Goal: Task Accomplishment & Management: Manage account settings

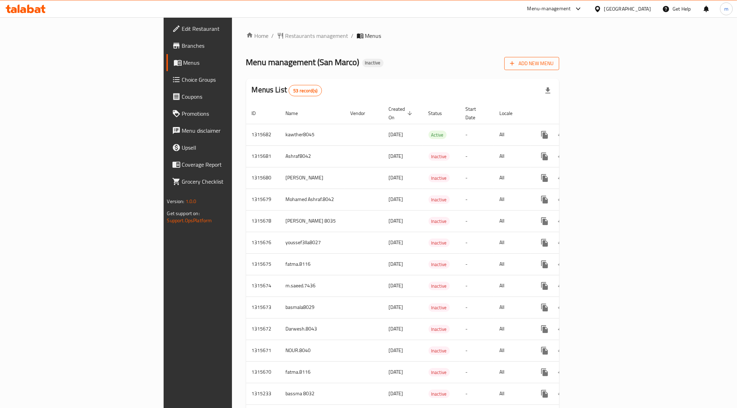
click at [554, 64] on span "Add New Menu" at bounding box center [532, 63] width 44 height 9
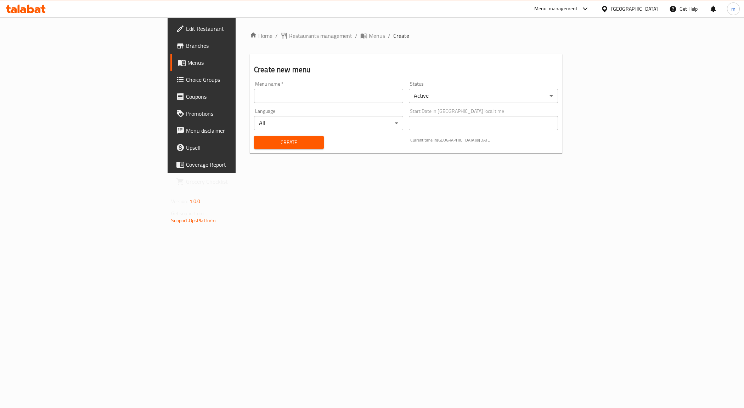
click at [277, 90] on input "text" at bounding box center [328, 96] width 149 height 14
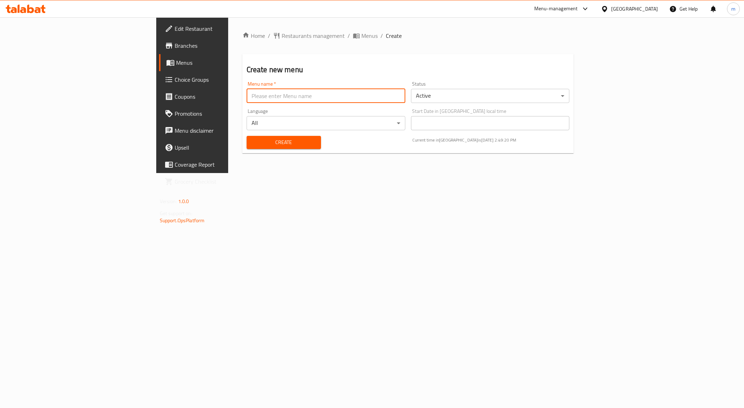
click at [277, 90] on input "text" at bounding box center [326, 96] width 159 height 14
drag, startPoint x: 245, startPoint y: 98, endPoint x: 210, endPoint y: 102, distance: 35.6
click at [247, 102] on input "Mahmoud Ahmed Mahdy live Task 1" at bounding box center [326, 96] width 159 height 14
click at [247, 98] on input "Mahmoud Ahmed Mahdy Task" at bounding box center [326, 96] width 159 height 14
click at [262, 93] on input "Mahmoud Ahmed Mahdy menu Task" at bounding box center [326, 96] width 159 height 14
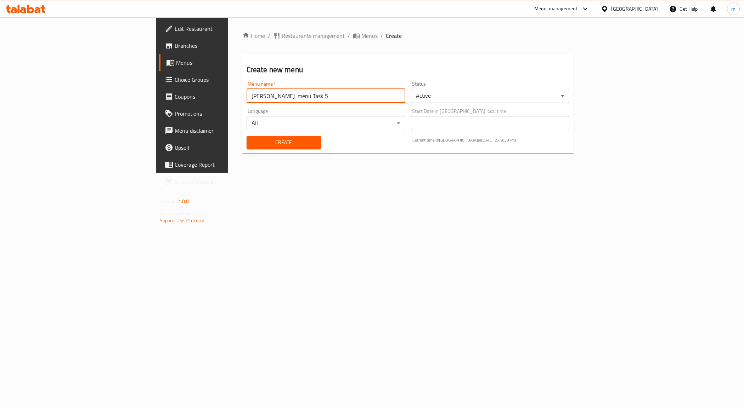
type input "[PERSON_NAME] menu Task 5"
click at [337, 173] on div "Home / Restaurants management / Menus / Create Create new menu Menu name   * Ma…" at bounding box center [408, 95] width 360 height 156
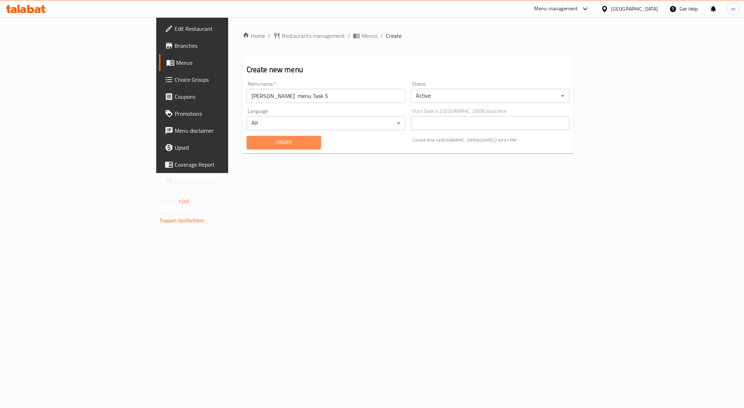
click at [256, 141] on span "Create" at bounding box center [283, 142] width 63 height 9
click at [310, 173] on div "Home / Restaurants management / Menus / Create Create new menu Menu name   * Me…" at bounding box center [408, 95] width 360 height 156
click at [176, 63] on span "Menus" at bounding box center [225, 62] width 99 height 9
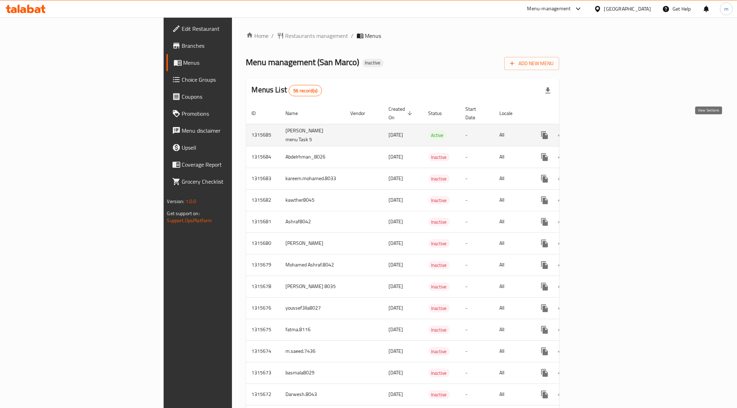
click at [600, 131] on icon "enhanced table" at bounding box center [595, 135] width 9 height 9
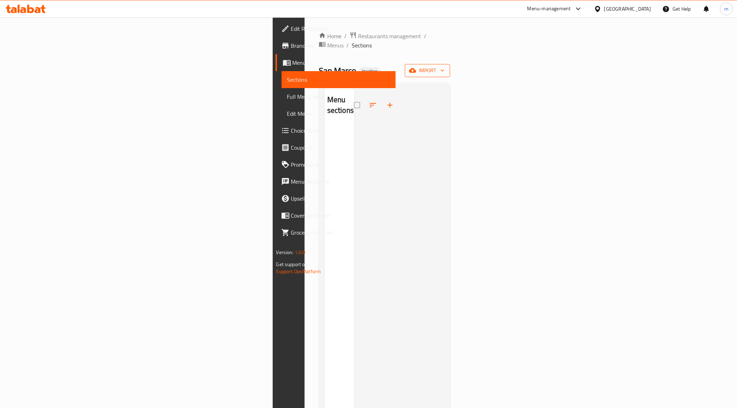
click at [444, 66] on span "import" at bounding box center [427, 70] width 34 height 9
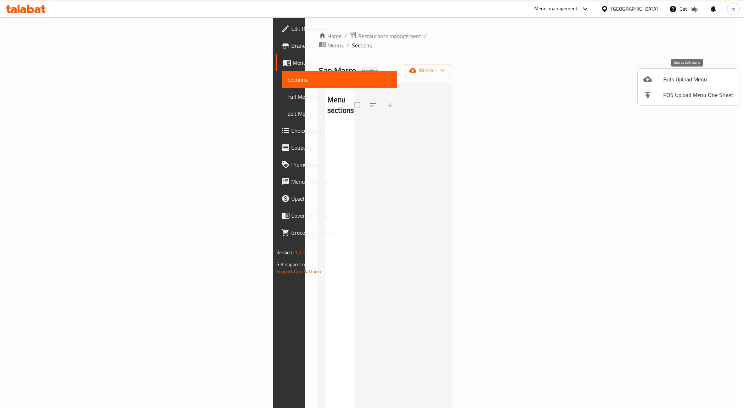
click at [701, 77] on span "Bulk Upload Menu" at bounding box center [698, 79] width 70 height 9
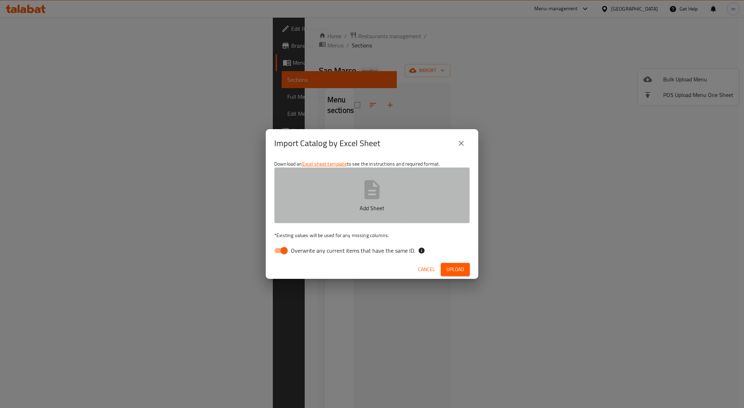
click at [366, 199] on icon "button" at bounding box center [371, 189] width 15 height 19
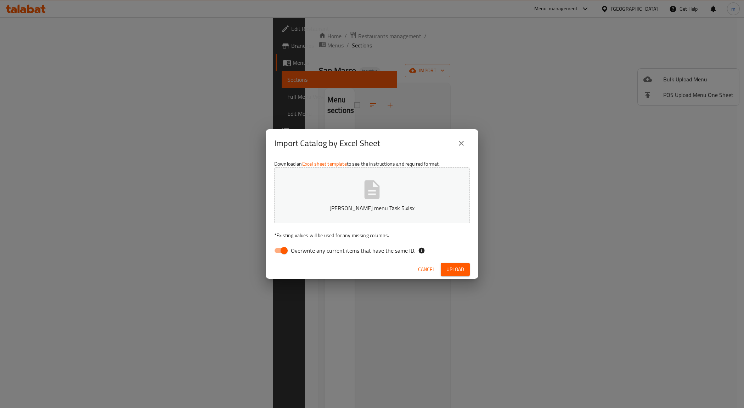
click at [460, 270] on span "Upload" at bounding box center [455, 269] width 18 height 9
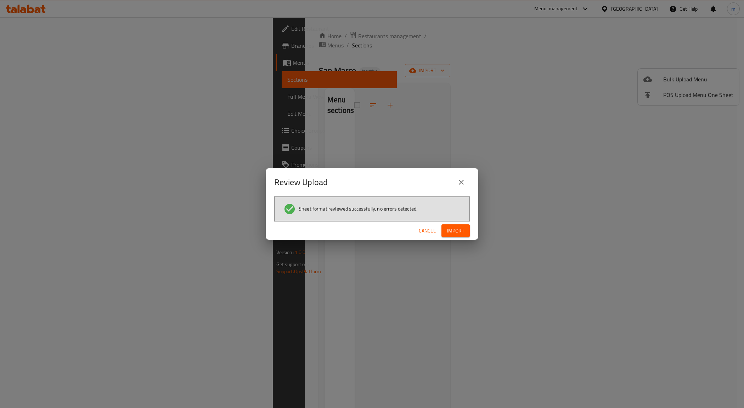
click at [465, 232] on button "Import" at bounding box center [455, 231] width 28 height 13
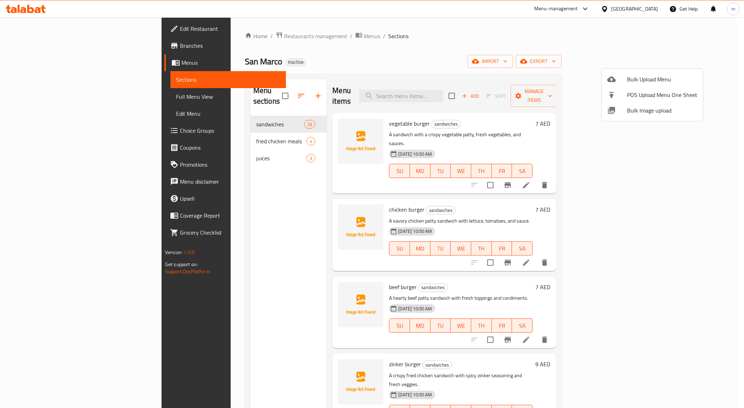
click at [534, 119] on div at bounding box center [372, 204] width 744 height 408
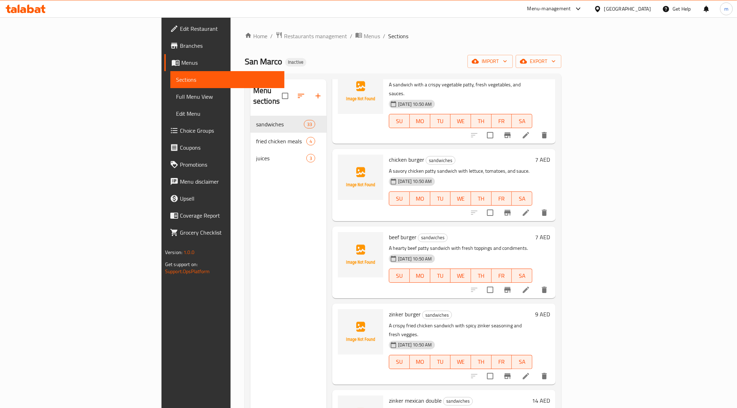
scroll to position [133, 0]
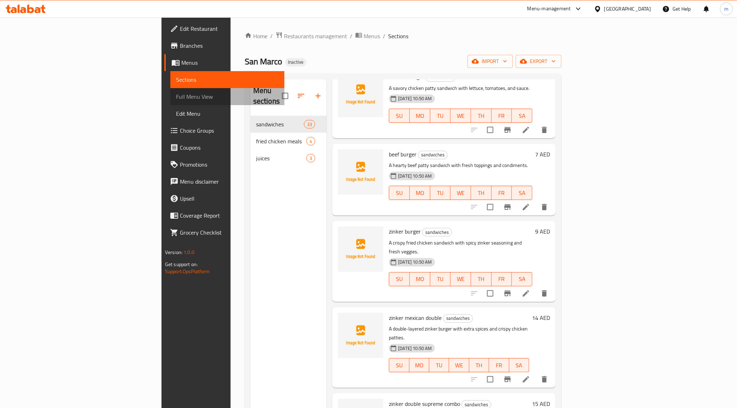
click at [176, 98] on span "Full Menu View" at bounding box center [227, 96] width 103 height 9
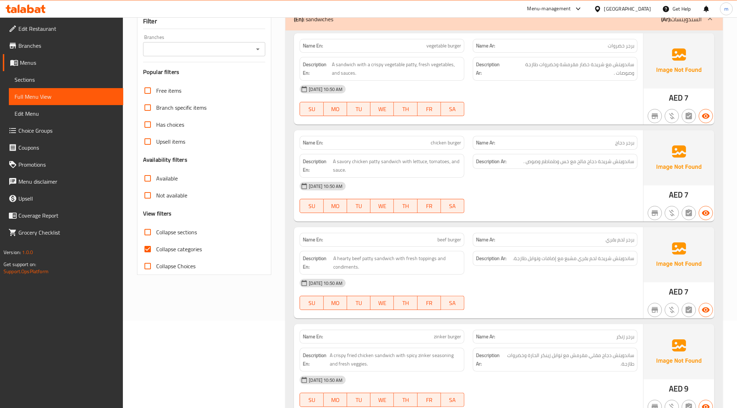
scroll to position [89, 0]
click at [153, 257] on input "Collapse categories" at bounding box center [147, 248] width 17 height 17
checkbox input "false"
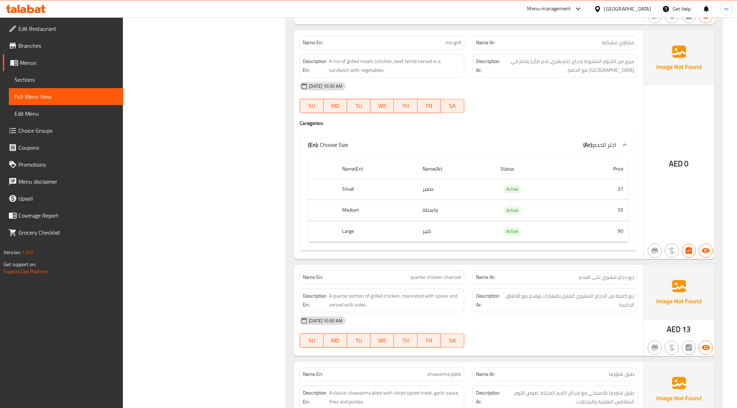
scroll to position [1727, 0]
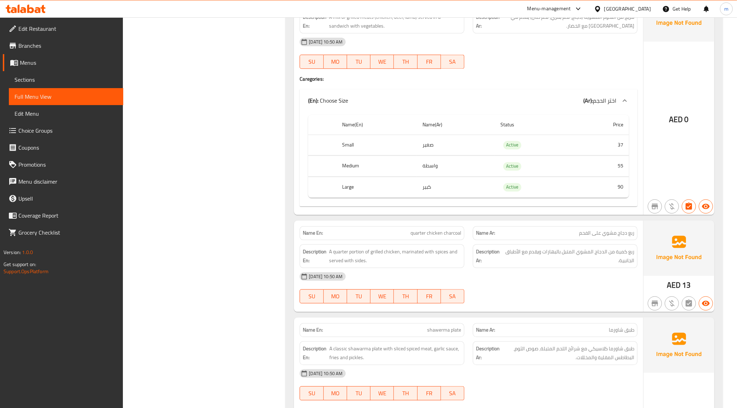
click at [430, 177] on td "واسطة" at bounding box center [456, 166] width 78 height 21
click at [461, 177] on td "واسطة" at bounding box center [456, 166] width 78 height 21
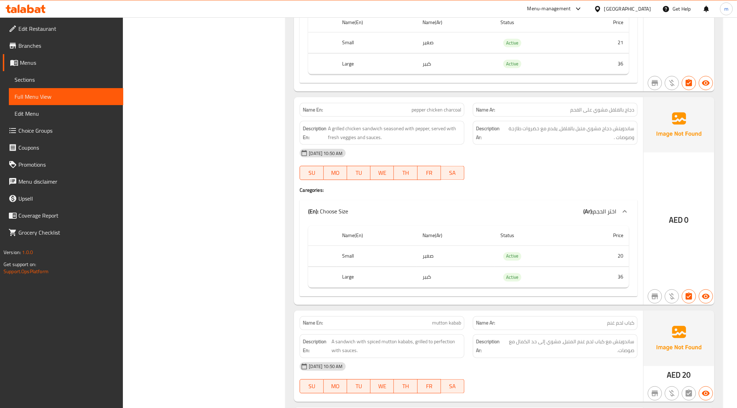
scroll to position [1240, 0]
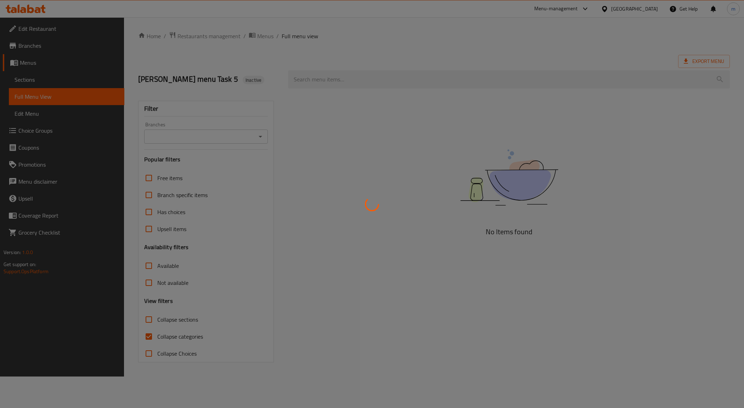
click at [625, 175] on div at bounding box center [372, 204] width 744 height 408
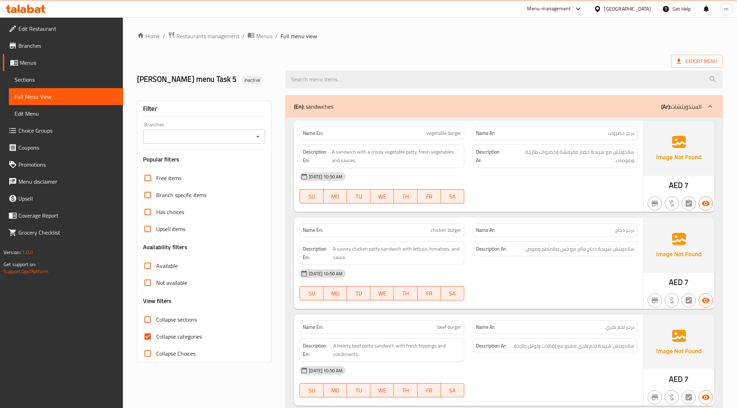
click at [36, 66] on span "Menus" at bounding box center [69, 62] width 98 height 9
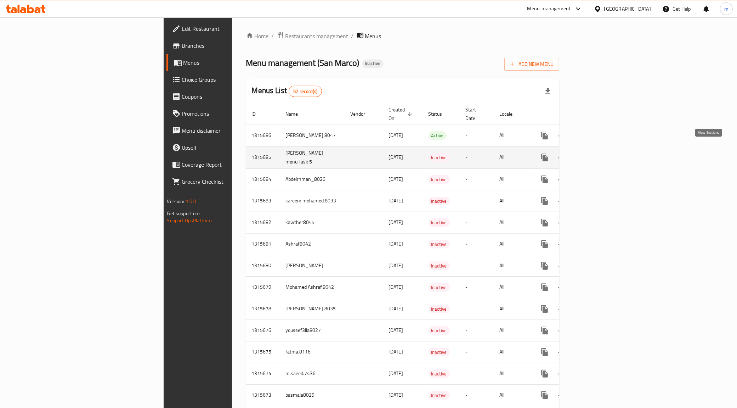
click at [600, 153] on icon "enhanced table" at bounding box center [595, 157] width 9 height 9
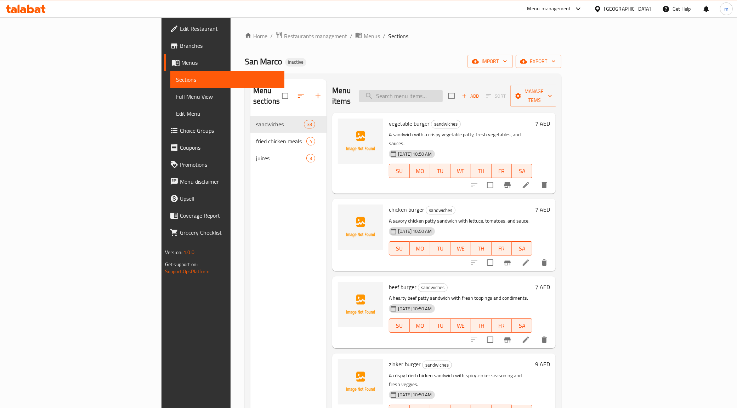
click at [443, 92] on input "search" at bounding box center [401, 96] width 84 height 12
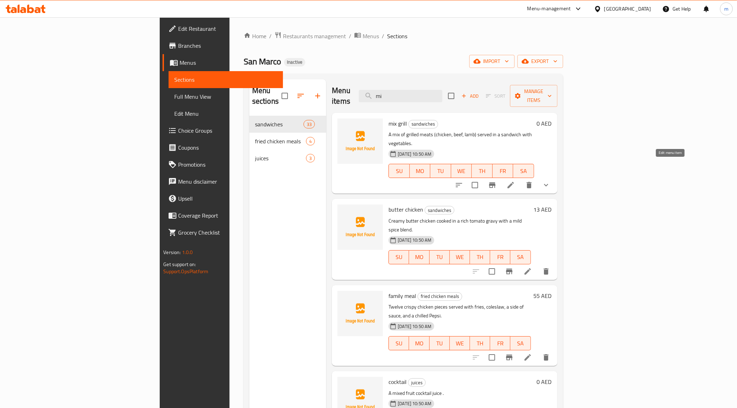
type input "mi"
click at [515, 181] on icon at bounding box center [510, 185] width 9 height 9
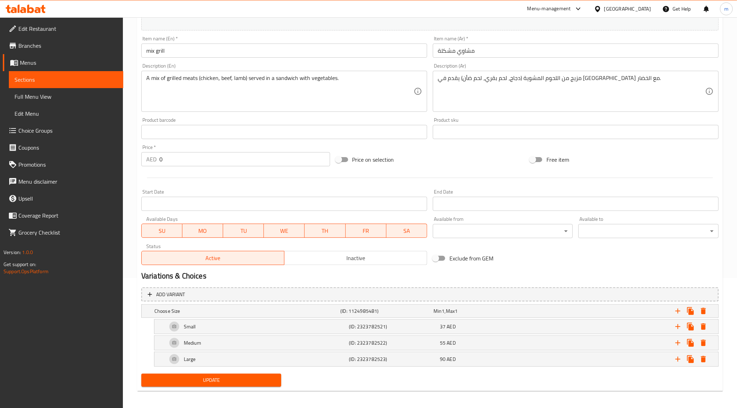
scroll to position [133, 0]
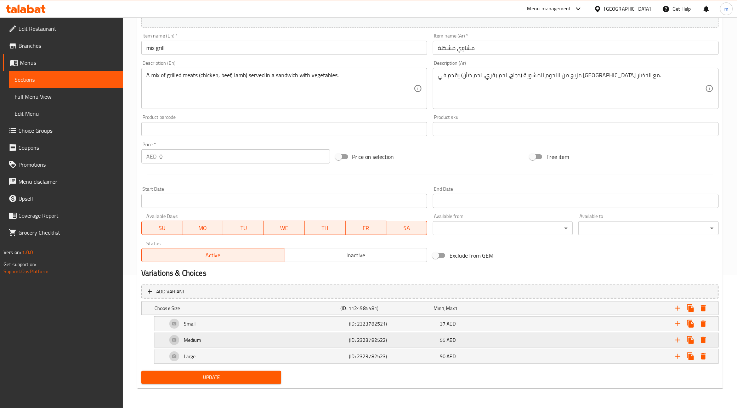
click at [231, 345] on div "Medium" at bounding box center [257, 340] width 182 height 17
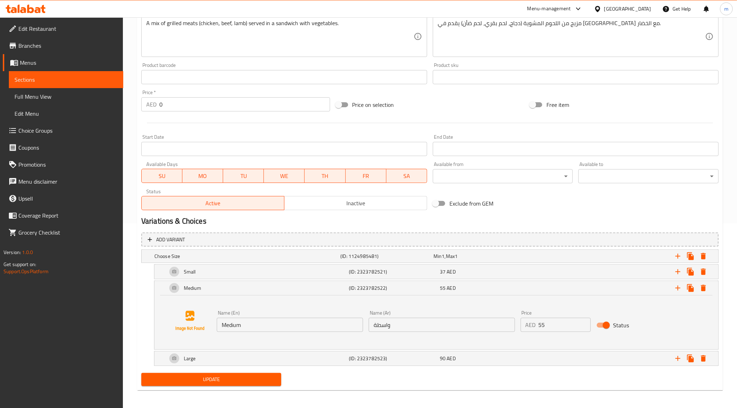
scroll to position [187, 0]
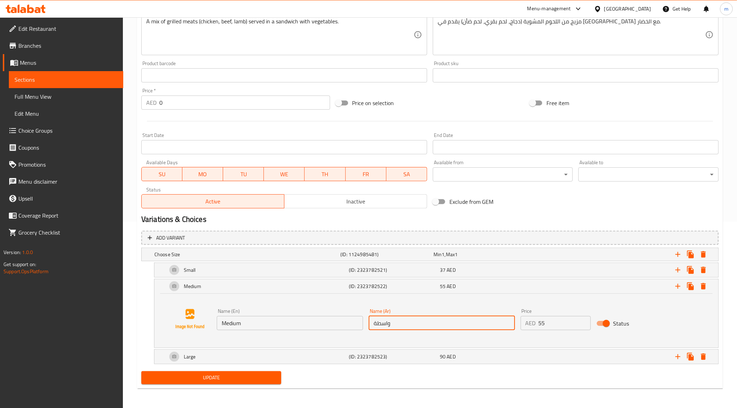
click at [397, 329] on input "واسطة" at bounding box center [442, 323] width 146 height 14
drag, startPoint x: 372, startPoint y: 324, endPoint x: 377, endPoint y: 324, distance: 5.0
click at [377, 324] on input "واسطة" at bounding box center [442, 323] width 146 height 14
click at [382, 323] on input "واسط" at bounding box center [442, 323] width 146 height 14
type input "وسط"
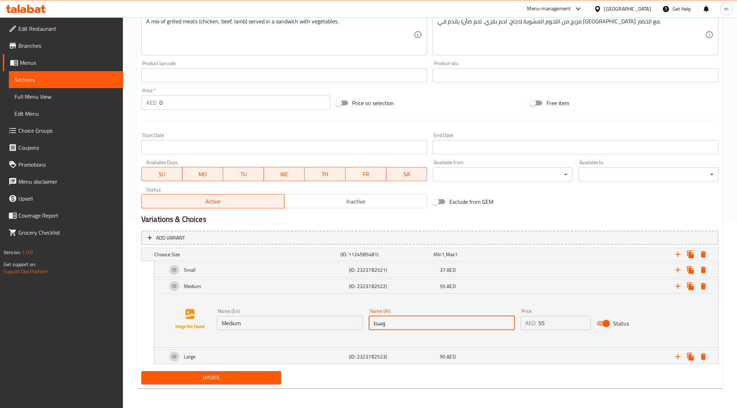
click at [257, 376] on span "Update" at bounding box center [211, 378] width 129 height 9
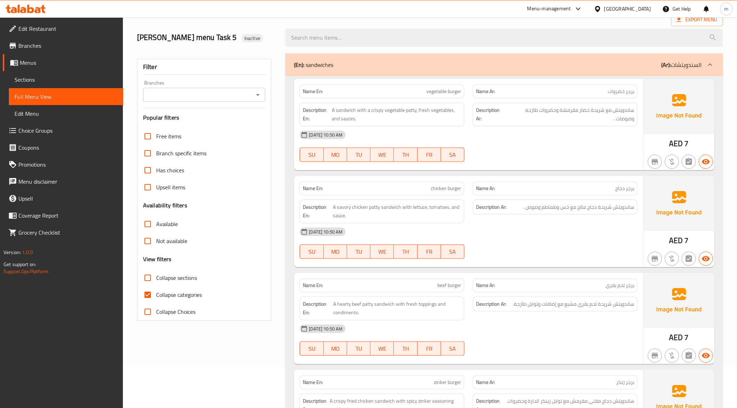
scroll to position [89, 0]
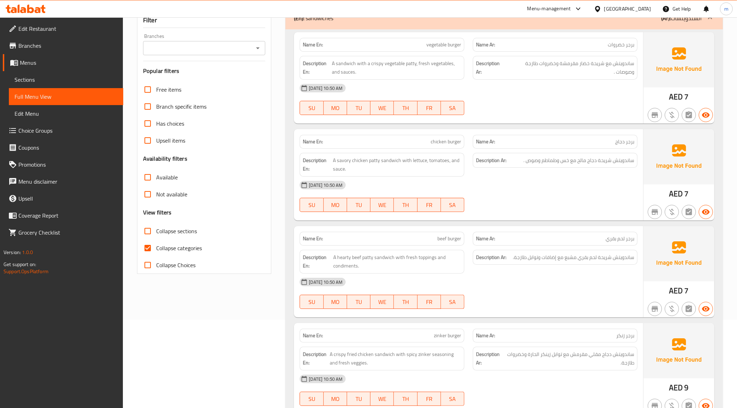
click at [149, 257] on input "Collapse categories" at bounding box center [147, 248] width 17 height 17
checkbox input "false"
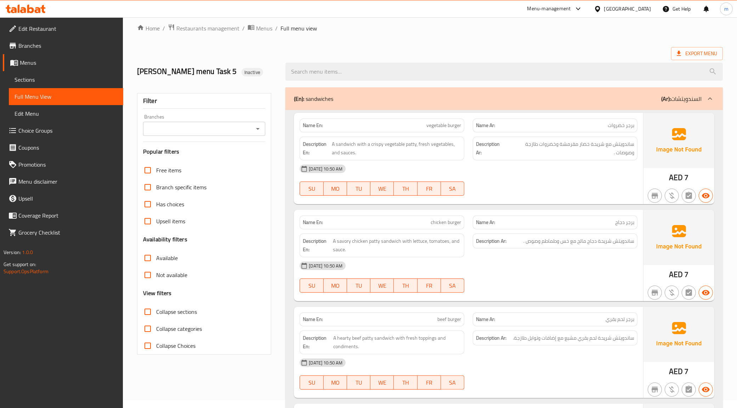
scroll to position [0, 0]
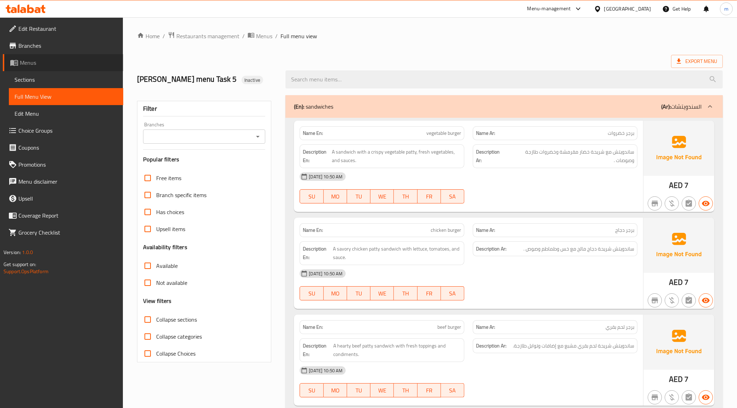
click at [41, 63] on span "Menus" at bounding box center [69, 62] width 98 height 9
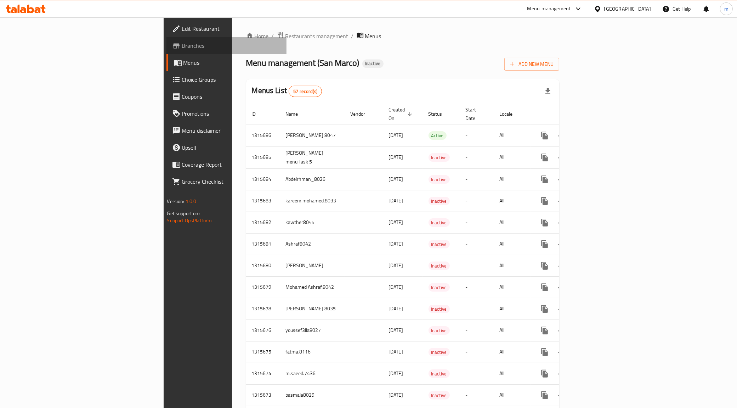
click at [182, 47] on span "Branches" at bounding box center [231, 45] width 99 height 9
